Goal: Task Accomplishment & Management: Complete application form

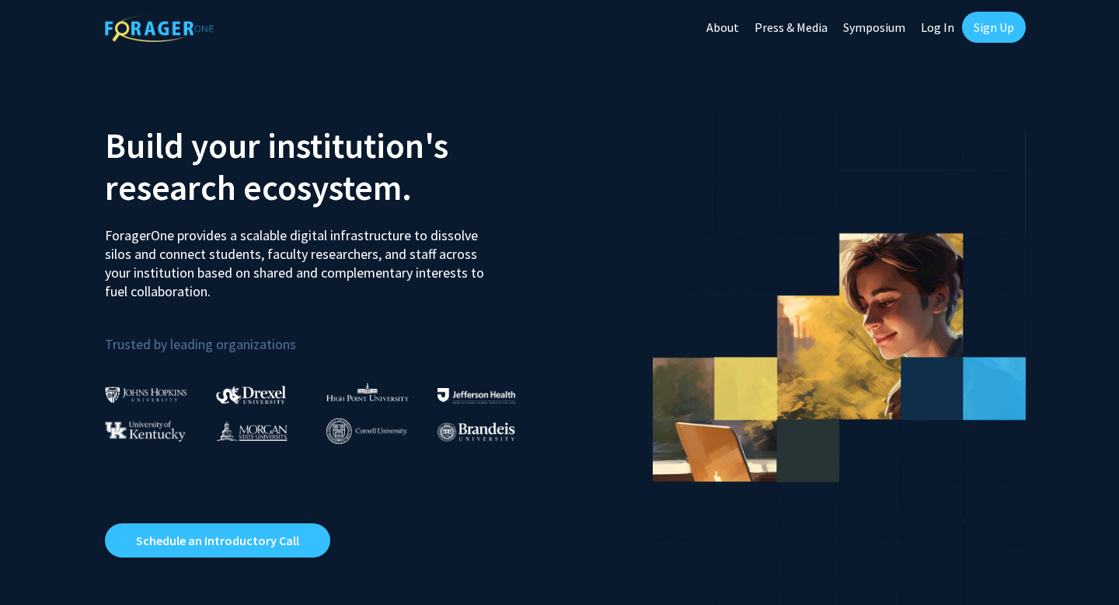
click at [0, 204] on section "Build your institution's research ecosystem. ForagerOne provides a scalable dig…" at bounding box center [559, 349] width 1119 height 591
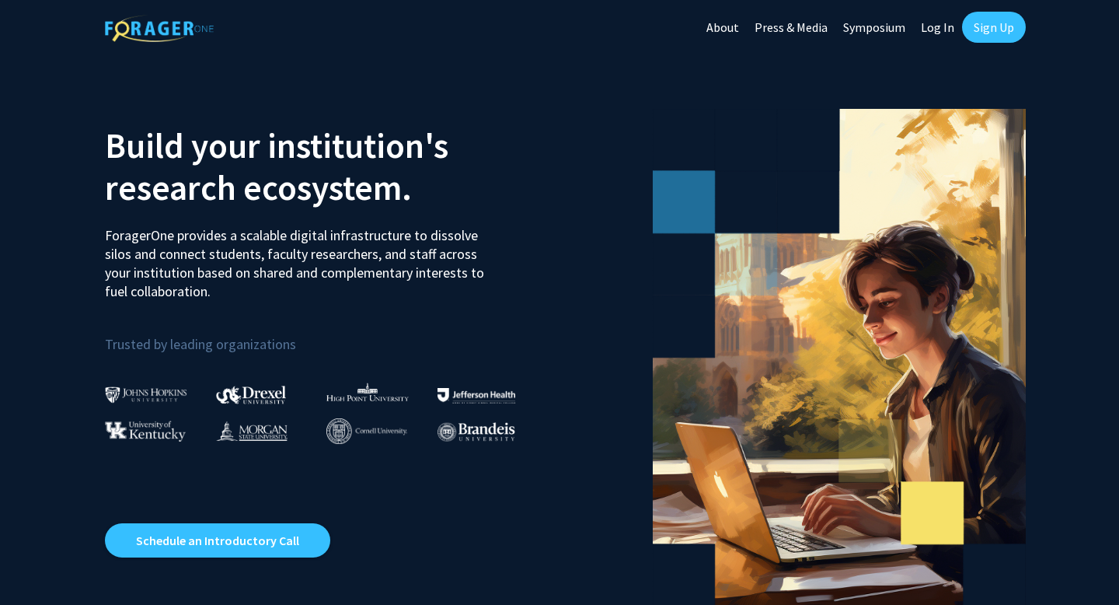
click at [935, 20] on link "Log In" at bounding box center [937, 27] width 49 height 54
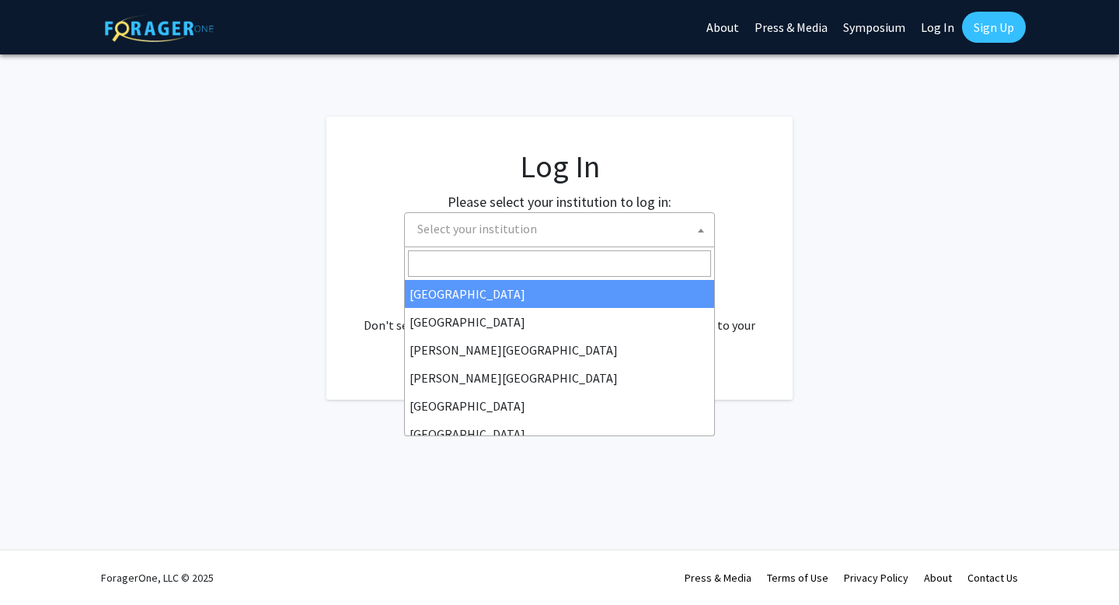
click at [532, 246] on body "Skip navigation About Press & Media Symposium Log In Sign Up Complete your prof…" at bounding box center [559, 302] width 1119 height 605
select select "10"
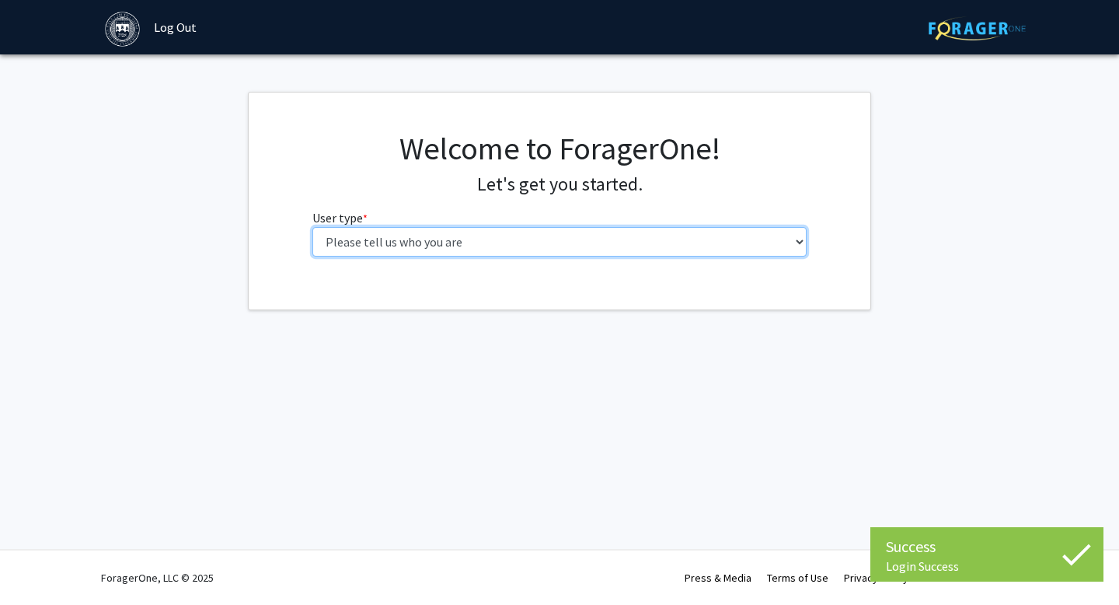
click at [447, 247] on select "Please tell us who you are Undergraduate Student Master's Student Doctoral Cand…" at bounding box center [559, 242] width 495 height 30
select select "1: undergrad"
click at [312, 227] on select "Please tell us who you are Undergraduate Student Master's Student Doctoral Cand…" at bounding box center [559, 242] width 495 height 30
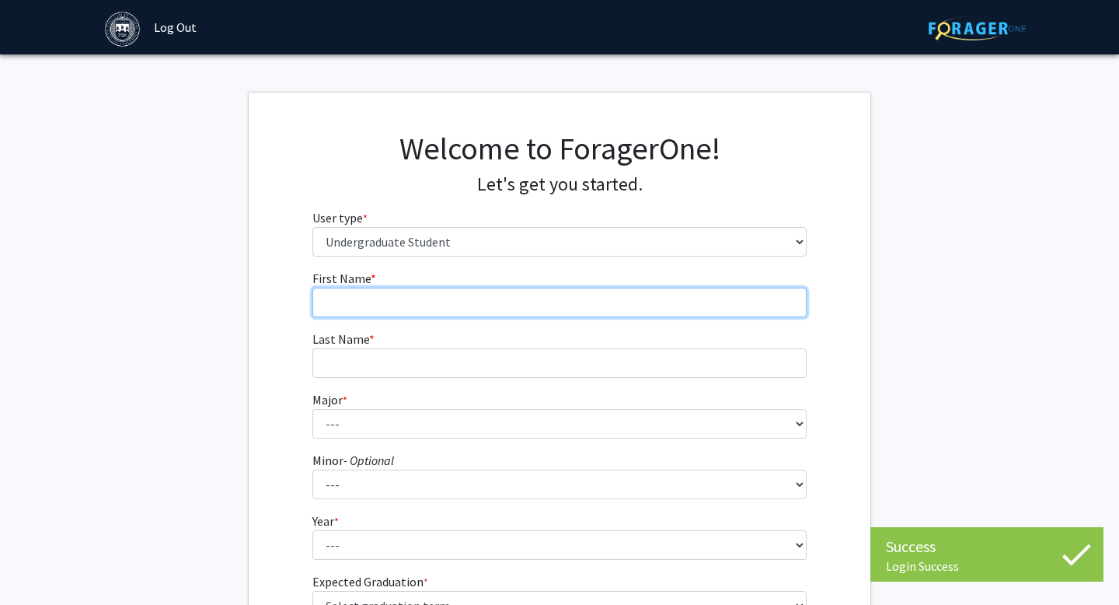
click at [471, 313] on input "First Name * required" at bounding box center [559, 303] width 495 height 30
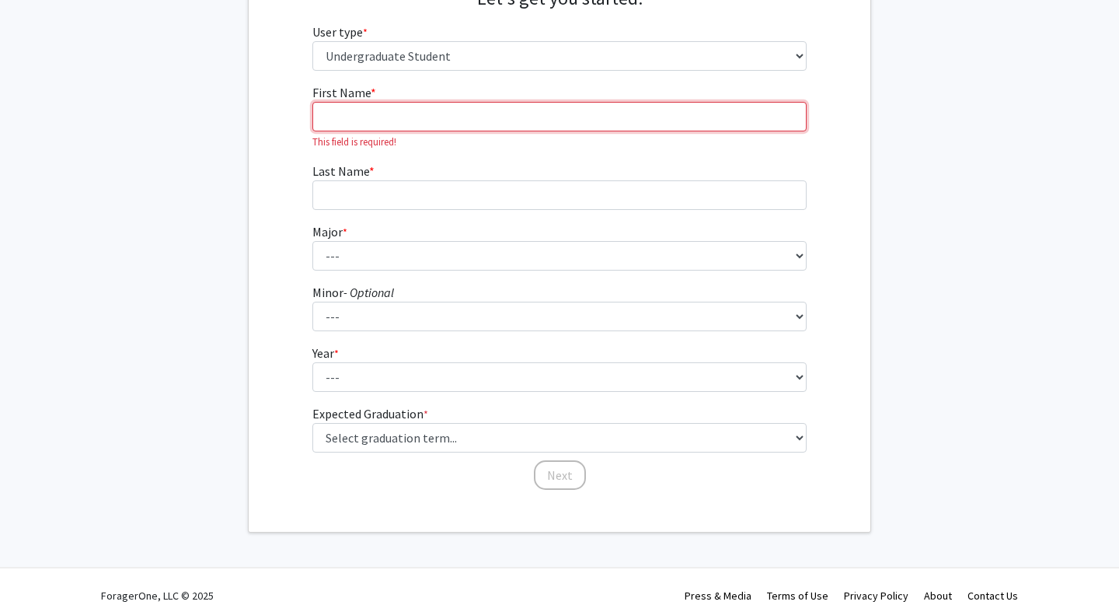
click at [350, 115] on input "First Name * required" at bounding box center [559, 117] width 495 height 30
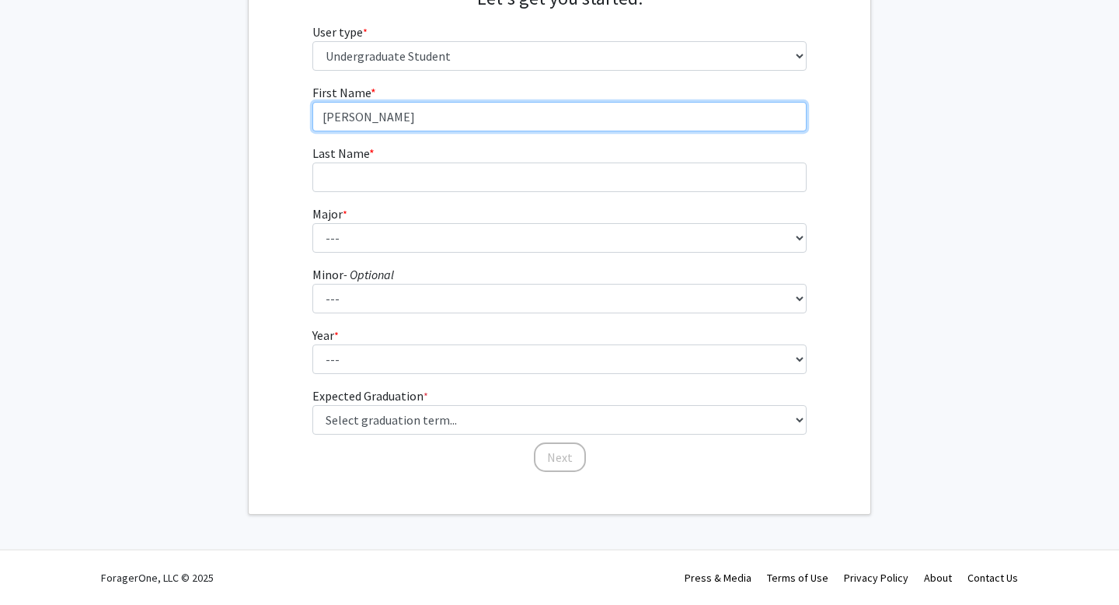
type input "Jacob"
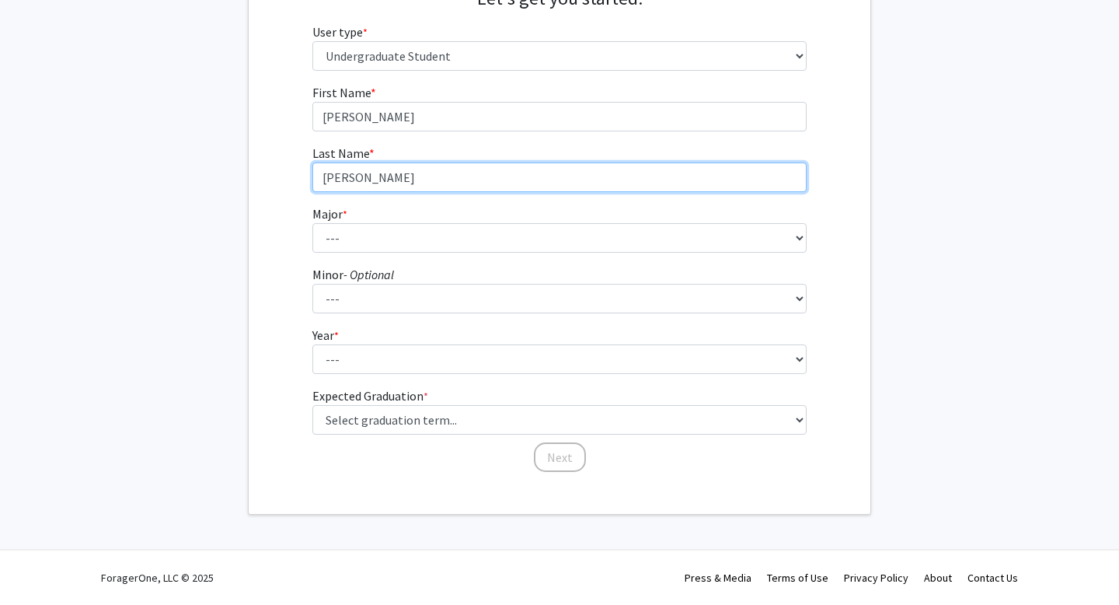
type input "Korff"
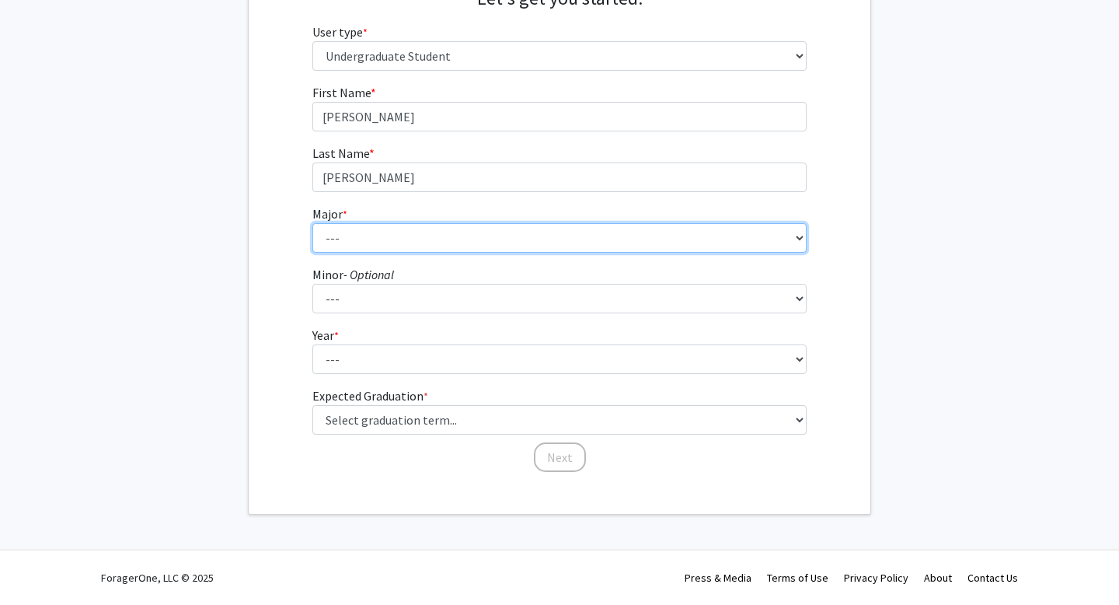
click at [365, 247] on select "--- African and African American Studies American Studies Anthropology Applied …" at bounding box center [559, 238] width 495 height 30
select select "10: 576"
click at [312, 223] on select "--- African and African American Studies American Studies Anthropology Applied …" at bounding box center [559, 238] width 495 height 30
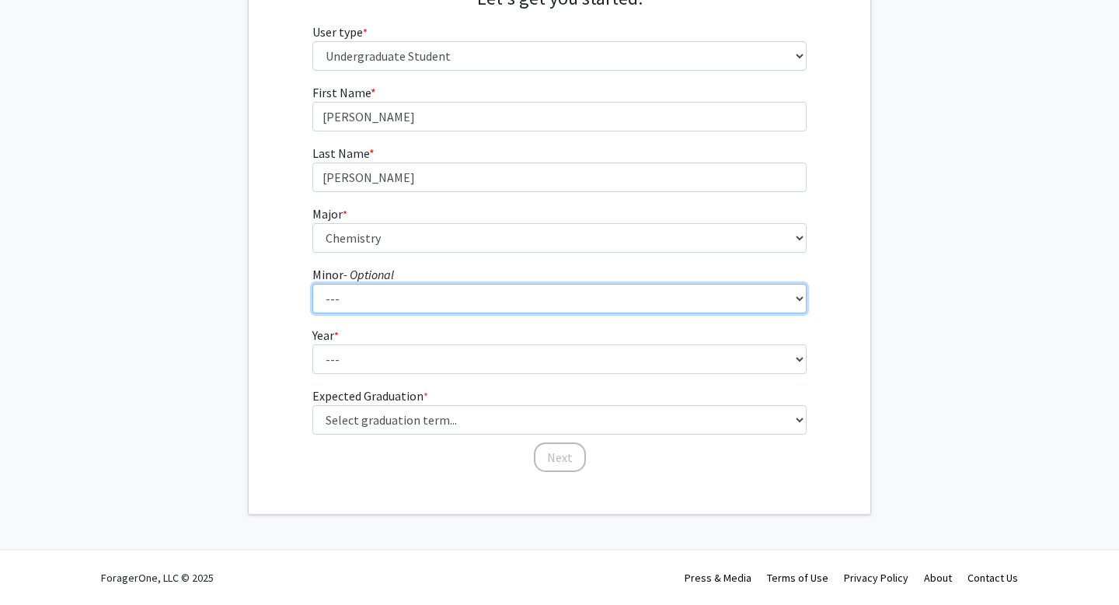
click at [389, 305] on select "--- African and African American Studies Anthropology Arabic Language, Literatu…" at bounding box center [559, 299] width 495 height 30
select select "33: 385"
click at [312, 284] on select "--- African and African American Studies Anthropology Arabic Language, Literatu…" at bounding box center [559, 299] width 495 height 30
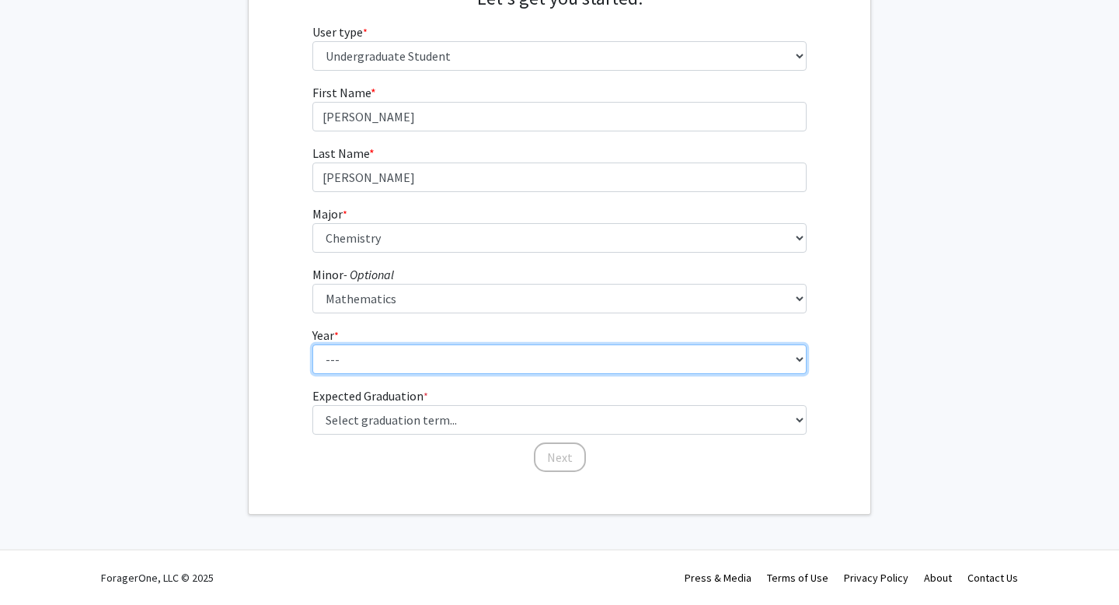
click at [353, 347] on select "--- First-year Sophomore Junior Senior Postbaccalaureate Certificate" at bounding box center [559, 359] width 495 height 30
select select "1: first-year"
click at [312, 344] on select "--- First-year Sophomore Junior Senior Postbaccalaureate Certificate" at bounding box center [559, 359] width 495 height 30
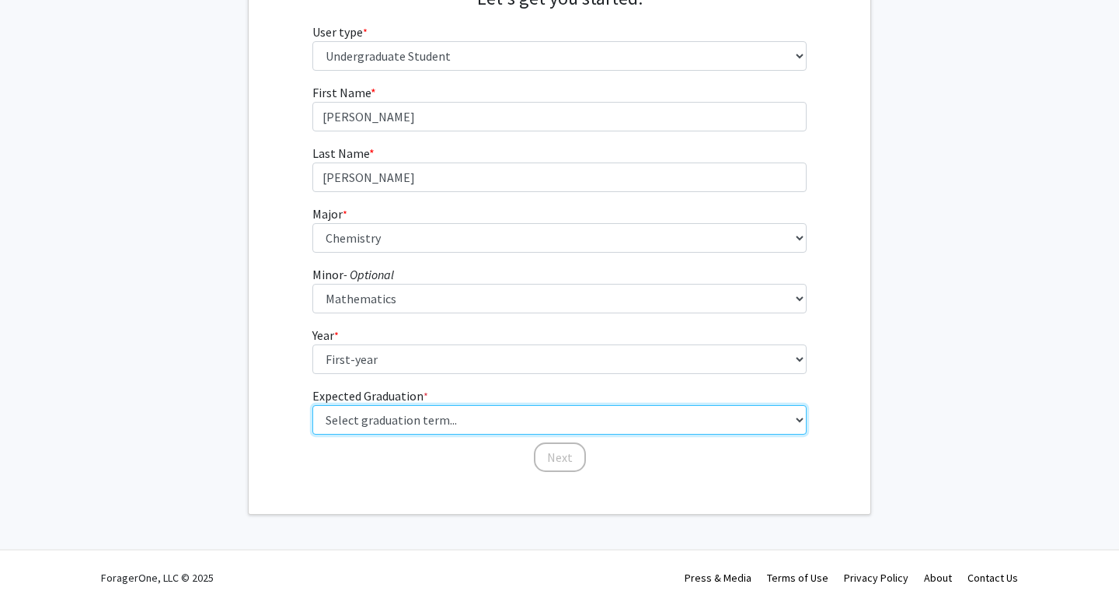
click at [413, 430] on select "Select graduation term... Spring 2025 Summer 2025 Fall 2025 Winter 2025 Spring …" at bounding box center [559, 420] width 495 height 30
click at [312, 405] on select "Select graduation term... Spring 2025 Summer 2025 Fall 2025 Winter 2025 Spring …" at bounding box center [559, 420] width 495 height 30
click at [359, 422] on select "Select graduation term... Spring 2025 Summer 2025 Fall 2025 Winter 2025 Spring …" at bounding box center [559, 420] width 495 height 30
select select "17: spring_2029"
click at [312, 405] on select "Select graduation term... Spring 2025 Summer 2025 Fall 2025 Winter 2025 Spring …" at bounding box center [559, 420] width 495 height 30
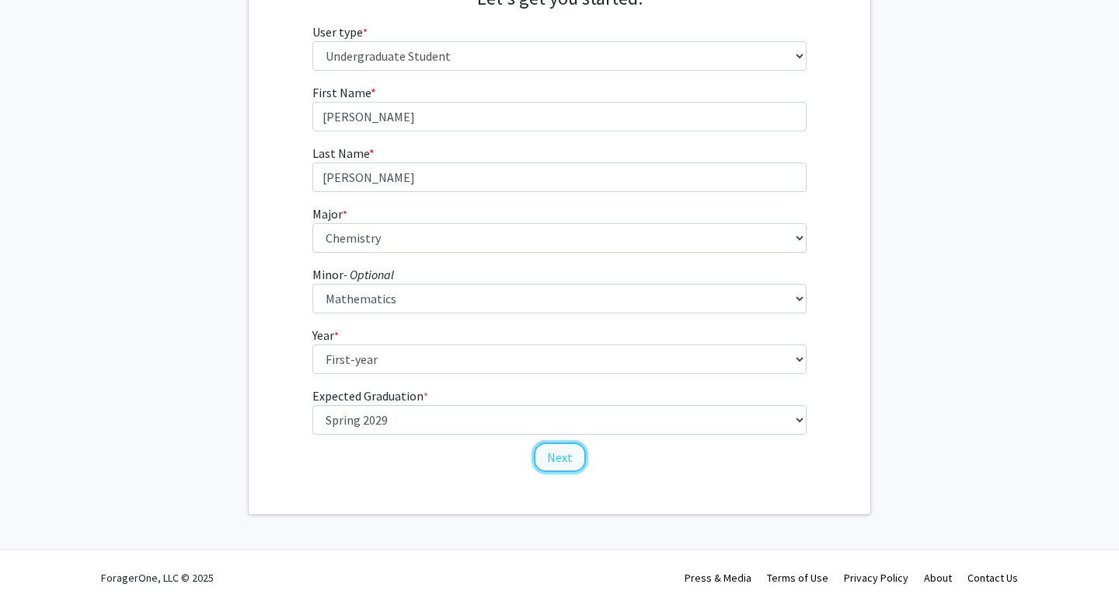
click at [557, 458] on button "Next" at bounding box center [560, 457] width 52 height 30
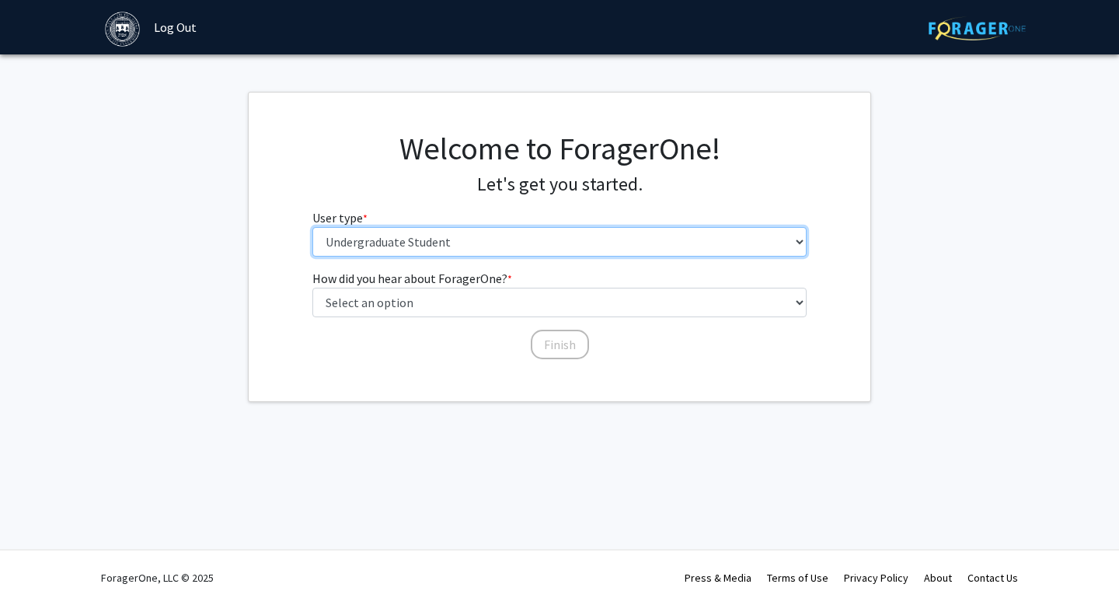
click at [447, 244] on select "Please tell us who you are Undergraduate Student Master's Student Doctoral Cand…" at bounding box center [559, 242] width 495 height 30
click at [312, 227] on select "Please tell us who you are Undergraduate Student Master's Student Doctoral Cand…" at bounding box center [559, 242] width 495 height 30
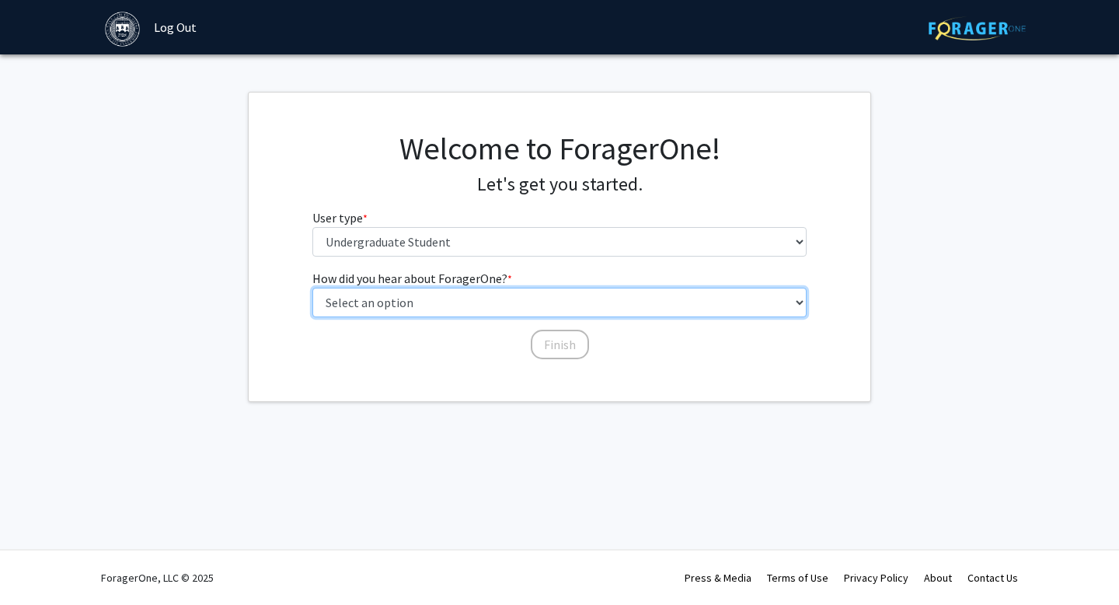
click at [447, 305] on select "Select an option Peer/student recommendation Faculty/staff recommendation Unive…" at bounding box center [559, 303] width 495 height 30
select select "2: faculty_recommendation"
click at [312, 288] on select "Select an option Peer/student recommendation Faculty/staff recommendation Unive…" at bounding box center [559, 303] width 495 height 30
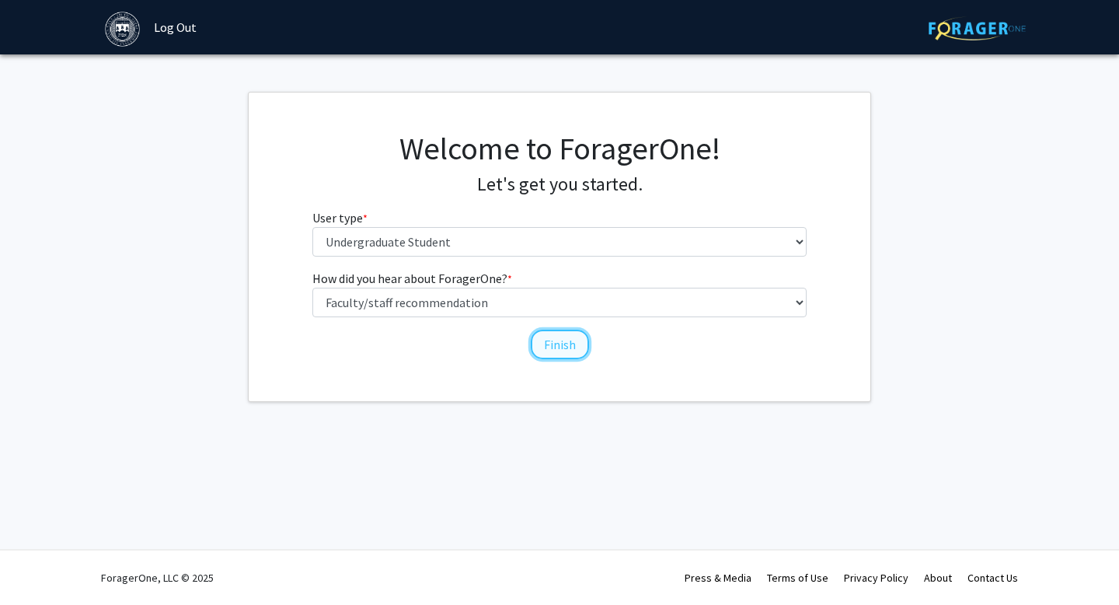
click at [553, 352] on button "Finish" at bounding box center [560, 344] width 58 height 30
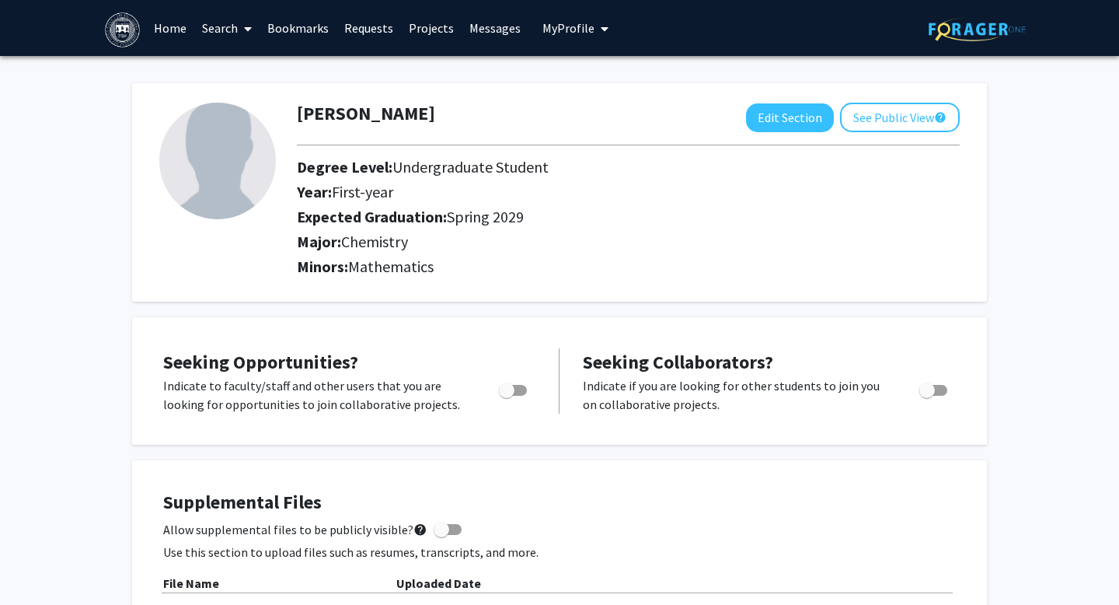
click at [218, 31] on link "Search" at bounding box center [226, 28] width 65 height 54
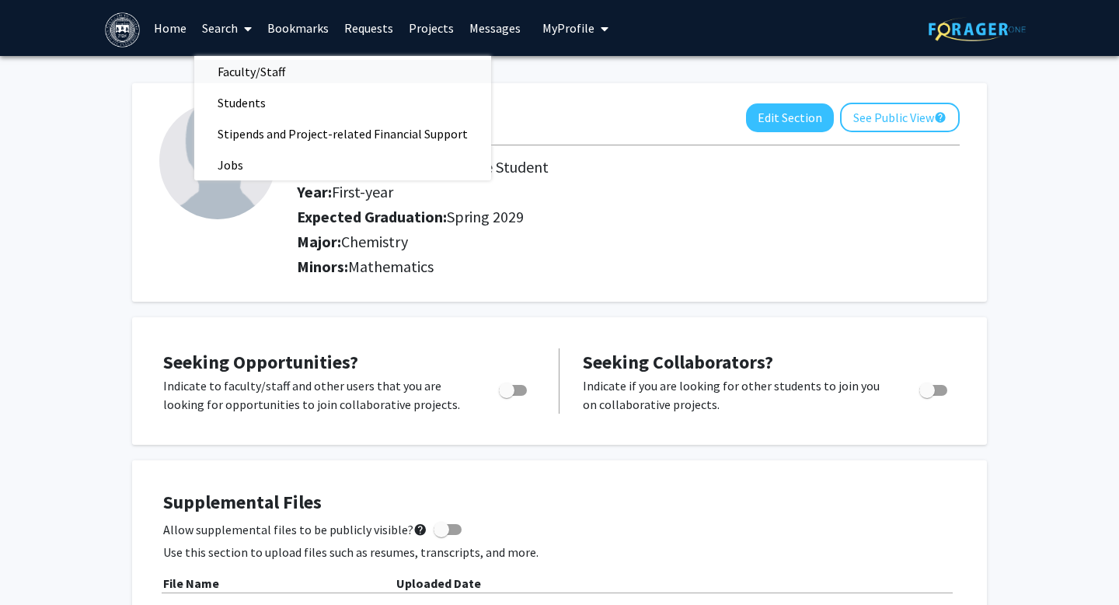
click at [269, 60] on span "Faculty/Staff" at bounding box center [251, 71] width 114 height 31
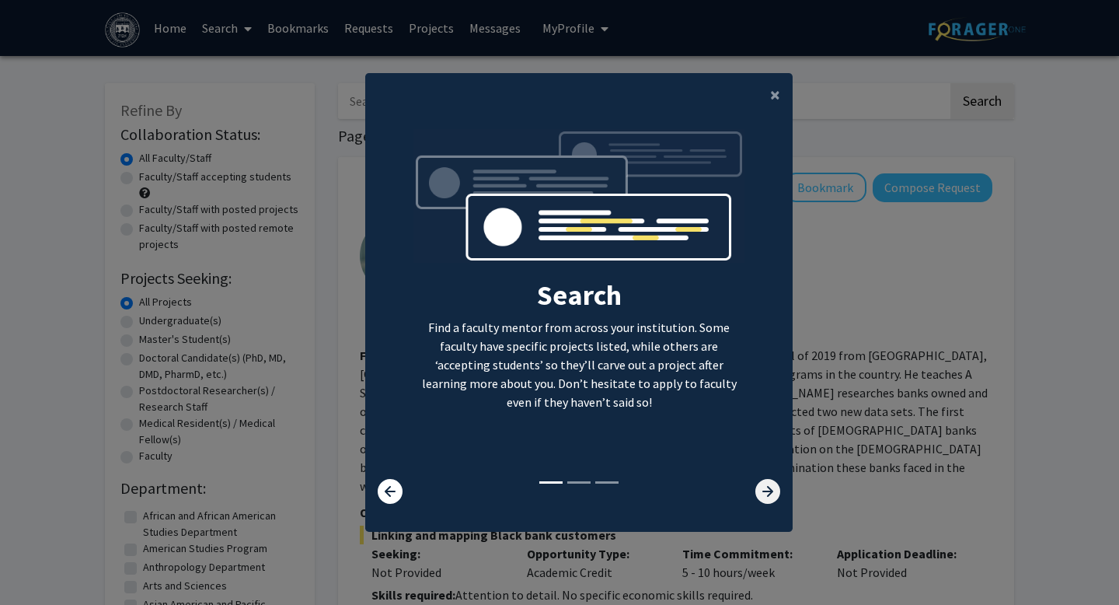
click at [763, 492] on icon at bounding box center [767, 491] width 25 height 25
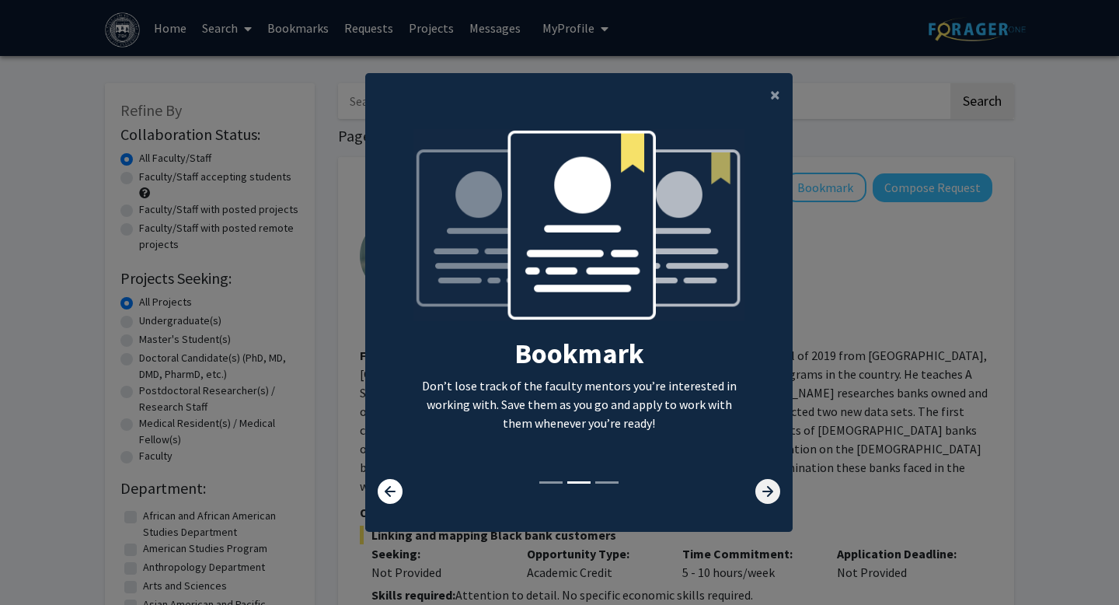
click at [763, 492] on icon at bounding box center [767, 491] width 25 height 25
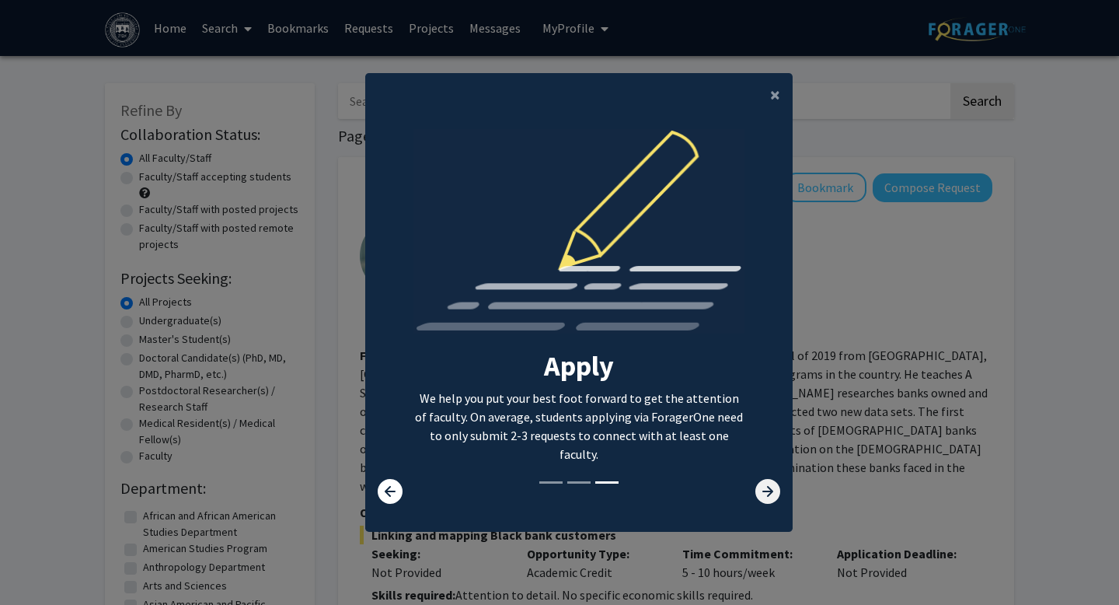
click at [763, 493] on icon at bounding box center [767, 491] width 25 height 25
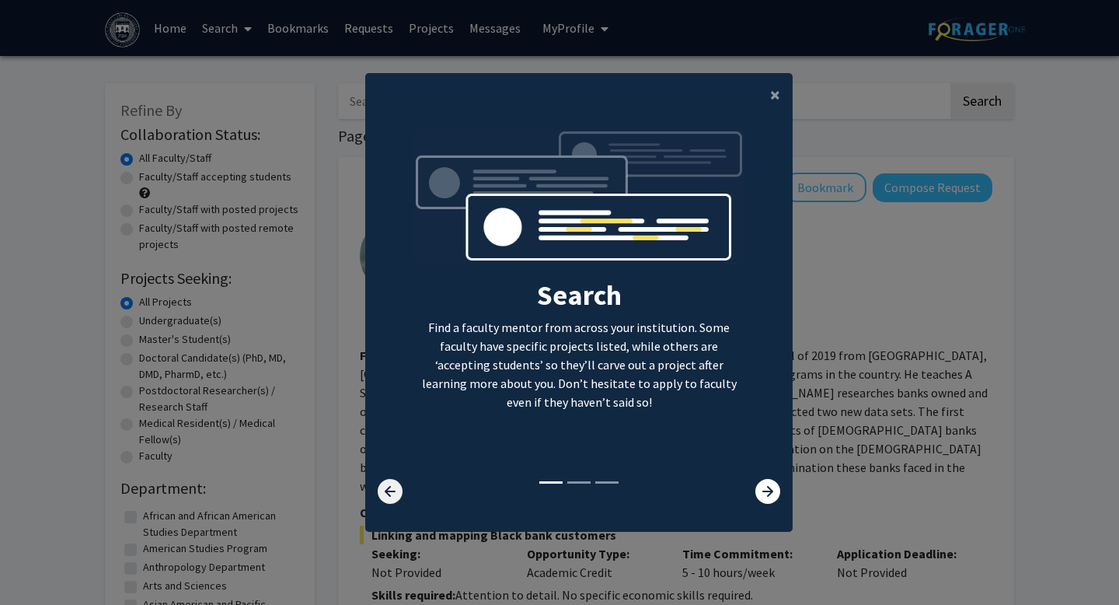
click at [391, 480] on icon at bounding box center [390, 491] width 25 height 25
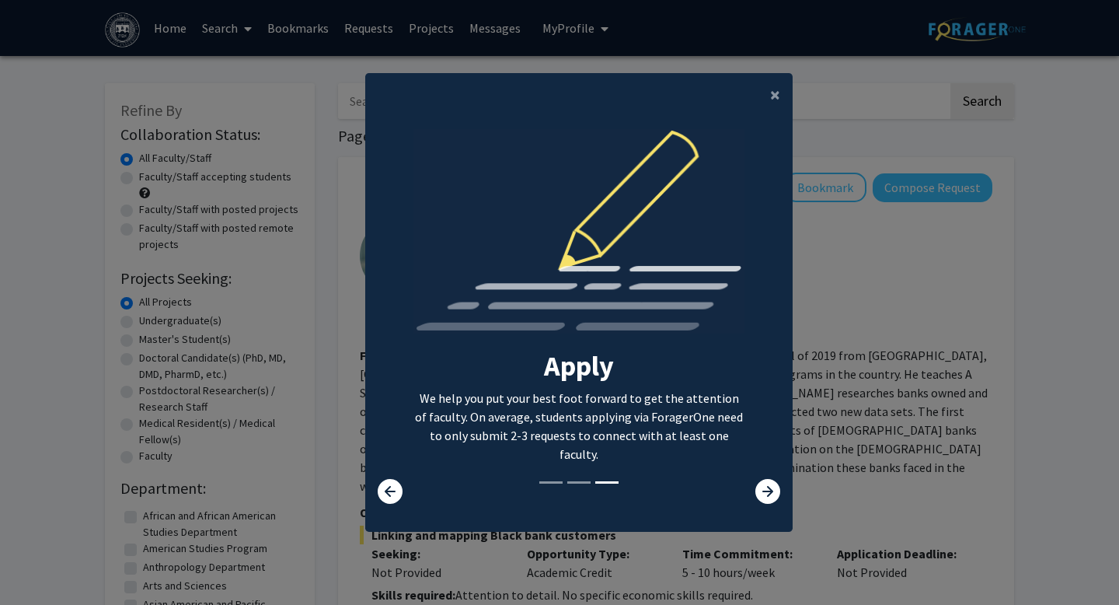
click at [893, 332] on modal-container "× Search Find a faculty mentor from across your institution. Some faculty have …" at bounding box center [559, 302] width 1119 height 605
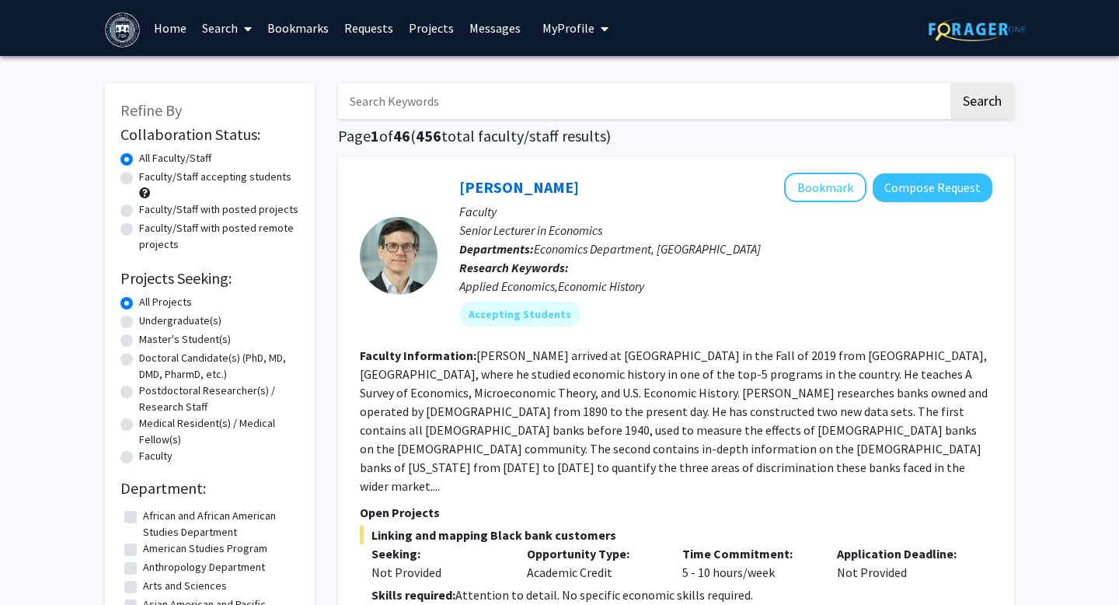
click at [546, 445] on fg-read-more "Geoff Clarke arrived at Brandeis in the Fall of 2019 from Rutgers University, N…" at bounding box center [674, 420] width 628 height 146
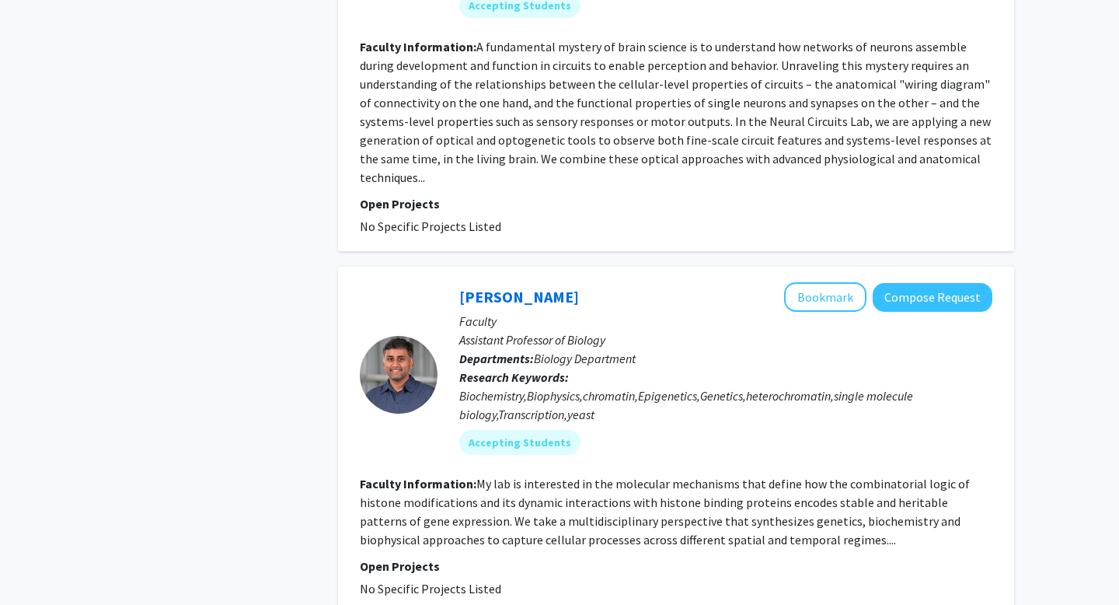
scroll to position [416, 0]
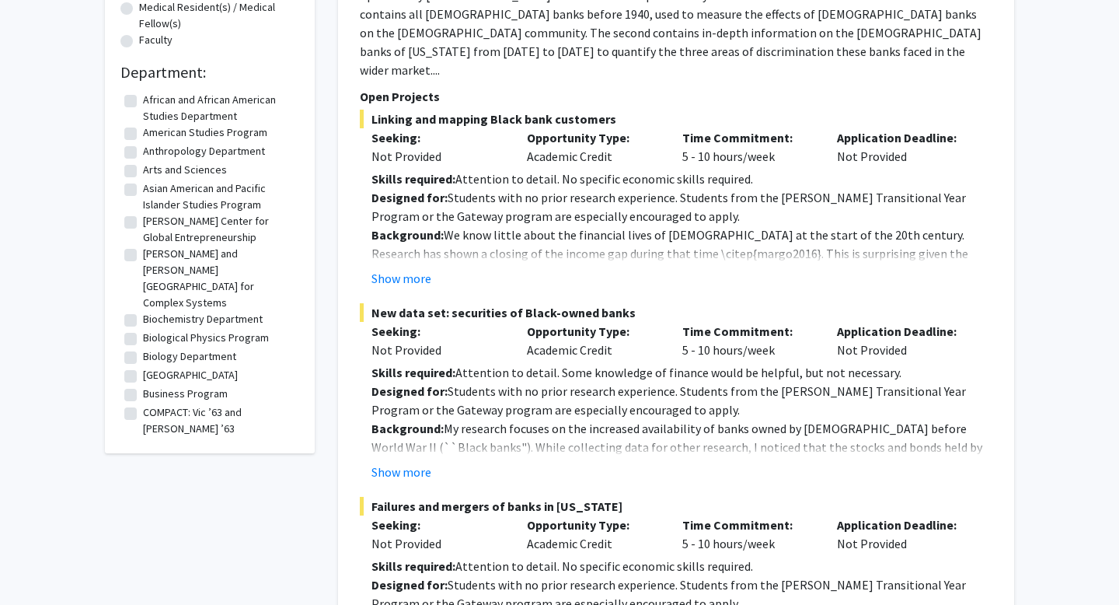
click at [1013, 173] on div "Geoff Clarke Bookmark Compose Request Faculty Senior Lecturer in Economics Depa…" at bounding box center [676, 505] width 676 height 1529
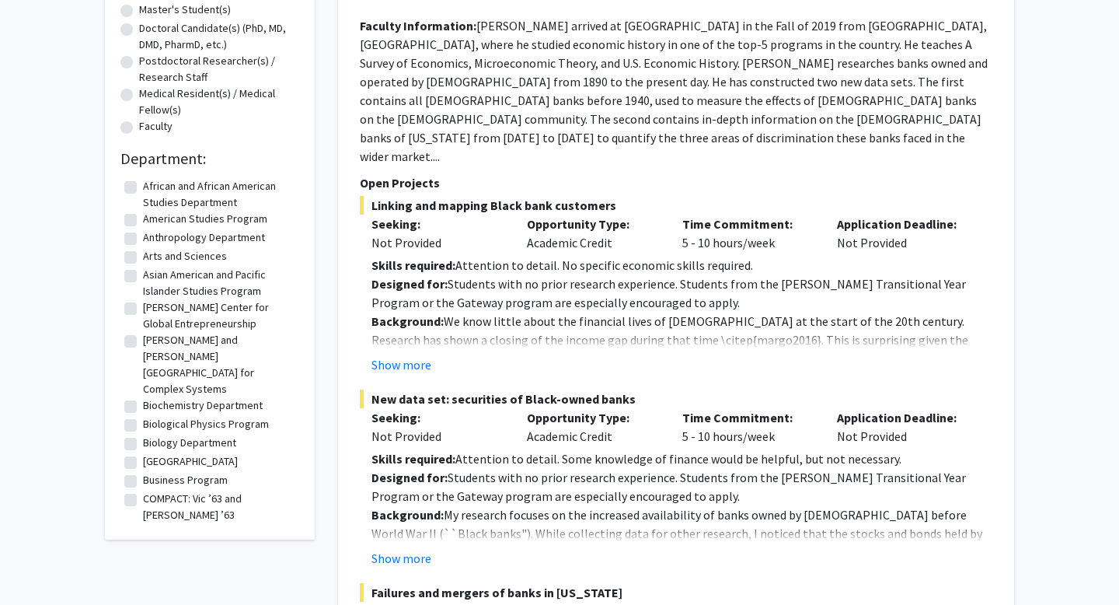
scroll to position [3164, 0]
